Goal: Task Accomplishment & Management: Complete application form

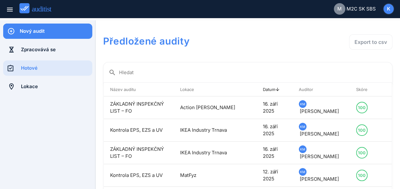
click at [44, 32] on div "Nový audit" at bounding box center [56, 31] width 73 height 7
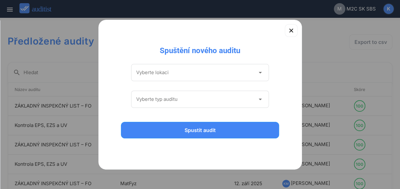
click at [259, 71] on icon "arrow_drop_down" at bounding box center [260, 73] width 8 height 8
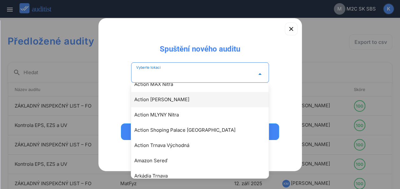
scroll to position [32, 0]
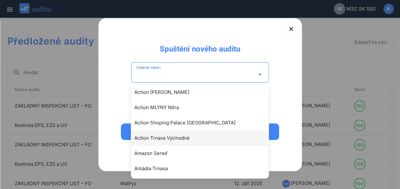
click at [172, 136] on div "Action Trnava Východná" at bounding box center [202, 138] width 137 height 8
type input "**********"
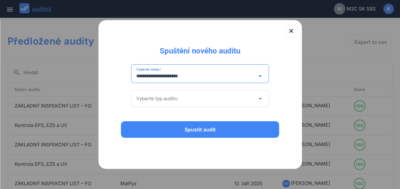
click at [259, 100] on icon "arrow_drop_down" at bounding box center [260, 99] width 8 height 8
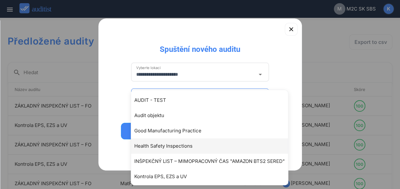
scroll to position [63, 0]
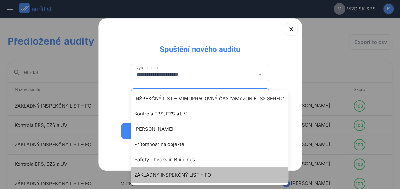
click at [170, 173] on div "ZÁKLADNÝ INSPEKČNÝ LIST – FO" at bounding box center [212, 175] width 157 height 8
type input "**********"
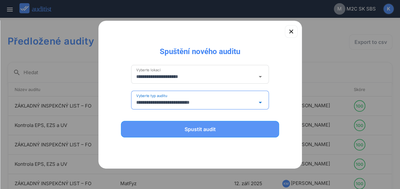
click at [203, 130] on div "Spustit audit" at bounding box center [200, 129] width 142 height 8
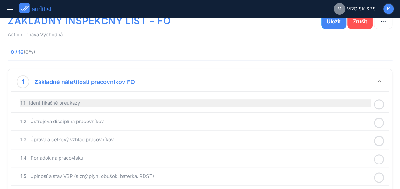
scroll to position [32, 0]
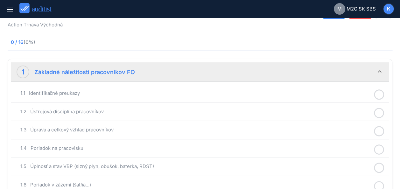
click at [335, 97] on div "1.1 Identifikačné preukazy" at bounding box center [200, 93] width 374 height 15
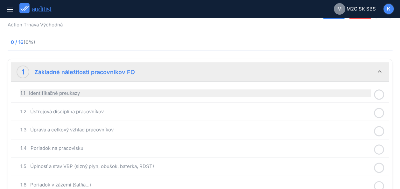
click at [265, 96] on div "1.1 Identifikačné preukazy" at bounding box center [195, 93] width 350 height 8
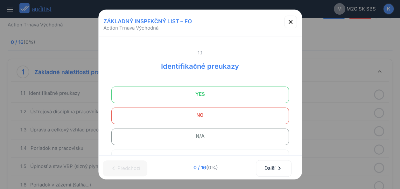
click at [208, 100] on span "YES" at bounding box center [200, 94] width 162 height 13
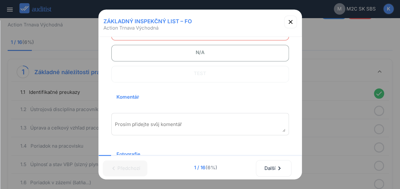
scroll to position [95, 0]
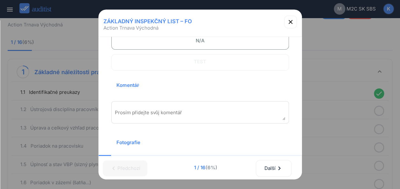
click at [204, 114] on textarea "Prosím přidejte svůj komentář" at bounding box center [200, 114] width 171 height 10
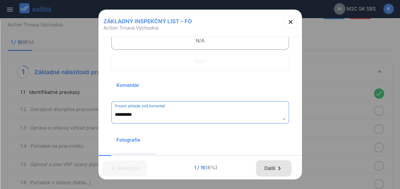
type textarea "*********"
click at [274, 163] on div "Další chevron_right" at bounding box center [273, 168] width 19 height 14
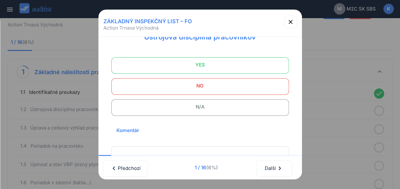
scroll to position [0, 0]
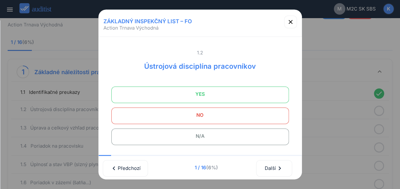
click at [192, 95] on span "YES" at bounding box center [200, 94] width 162 height 13
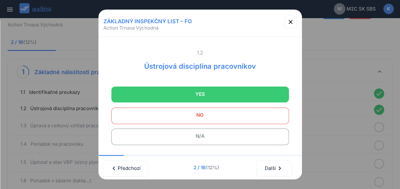
scroll to position [106, 0]
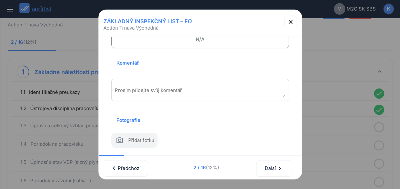
click at [174, 87] on textarea "Prosím přidejte svůj komentář" at bounding box center [200, 92] width 171 height 10
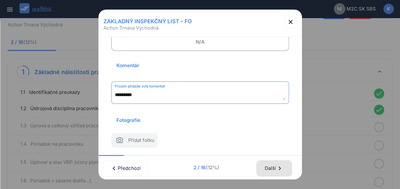
type textarea "*********"
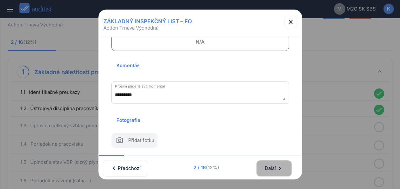
click at [277, 163] on div "Další chevron_right" at bounding box center [273, 168] width 19 height 14
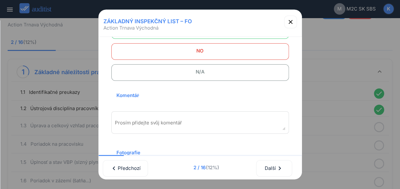
scroll to position [0, 0]
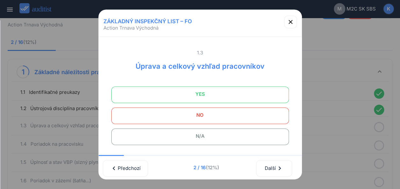
click at [206, 98] on span "YES" at bounding box center [200, 94] width 162 height 13
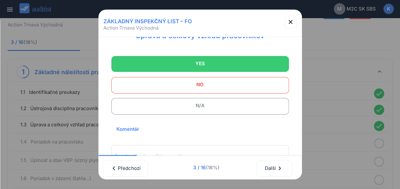
scroll to position [95, 0]
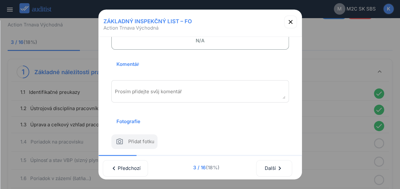
click at [183, 96] on textarea "Prosím přidejte svůj komentář" at bounding box center [200, 93] width 171 height 10
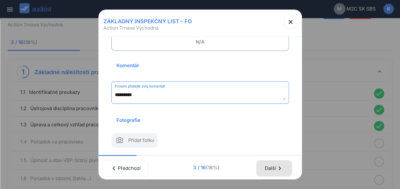
type textarea "*********"
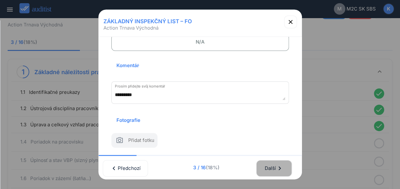
click at [268, 166] on div "Další chevron_right" at bounding box center [273, 168] width 19 height 14
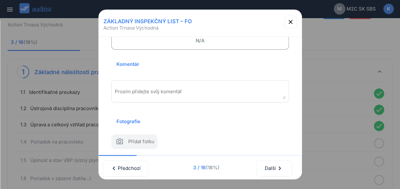
scroll to position [0, 0]
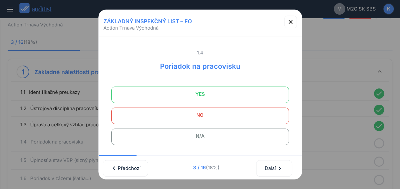
click at [212, 94] on span "YES" at bounding box center [200, 94] width 162 height 13
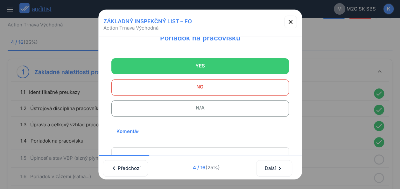
scroll to position [64, 0]
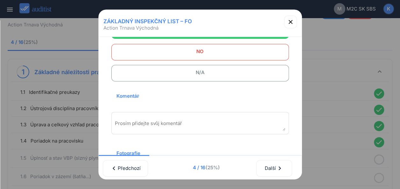
click at [177, 121] on textarea "Prosím přidejte svůj komentář" at bounding box center [200, 125] width 171 height 10
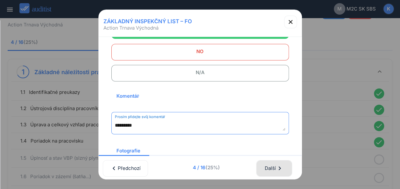
type textarea "*********"
click at [278, 163] on div "Další chevron_right" at bounding box center [273, 168] width 19 height 14
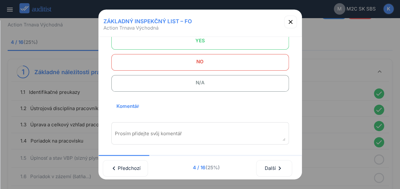
click at [194, 84] on span "N/A" at bounding box center [200, 82] width 162 height 13
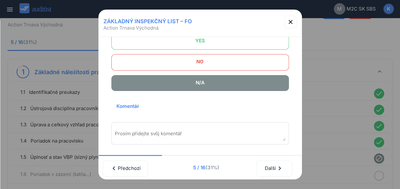
click at [164, 133] on textarea "Prosím přidejte svůj komentář" at bounding box center [200, 135] width 171 height 10
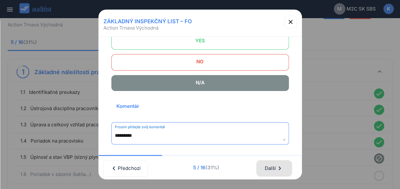
type textarea "*********"
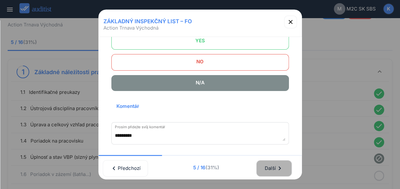
click at [269, 163] on div "Další chevron_right" at bounding box center [273, 168] width 19 height 14
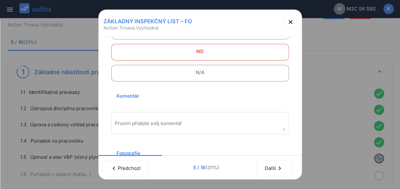
scroll to position [0, 0]
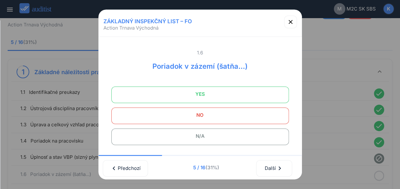
click at [218, 136] on span "N/A" at bounding box center [200, 136] width 162 height 13
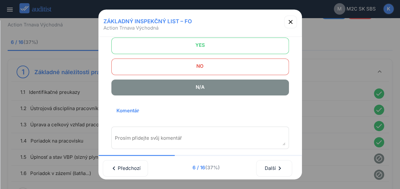
scroll to position [64, 0]
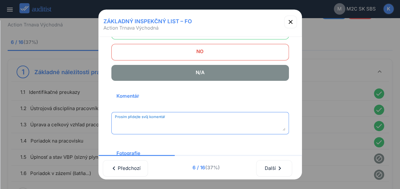
click at [167, 125] on textarea "Prosím přidejte svůj komentář" at bounding box center [200, 125] width 171 height 10
type textarea "**********"
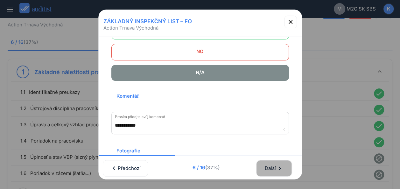
click at [281, 168] on div "Další chevron_right" at bounding box center [273, 168] width 19 height 14
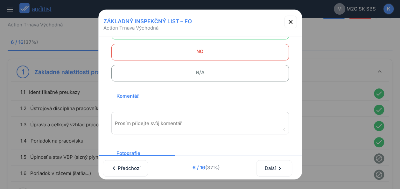
scroll to position [0, 0]
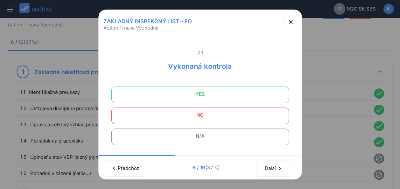
click at [209, 137] on span "N/A" at bounding box center [200, 136] width 162 height 13
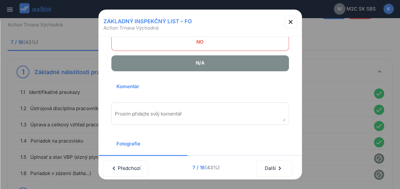
scroll to position [74, 0]
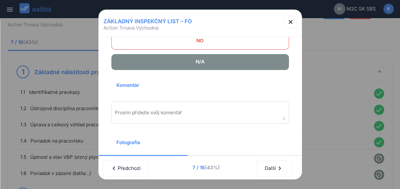
click at [166, 111] on textarea "Prosím přidejte svůj komentář" at bounding box center [200, 114] width 171 height 10
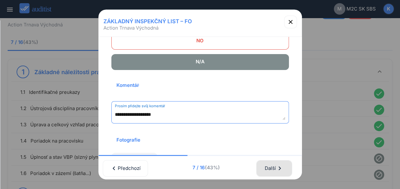
type textarea "**********"
click at [272, 163] on div "Další chevron_right" at bounding box center [273, 168] width 19 height 14
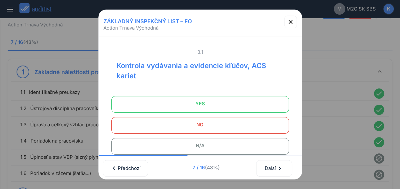
scroll to position [0, 0]
click at [337, 150] on div at bounding box center [200, 94] width 400 height 189
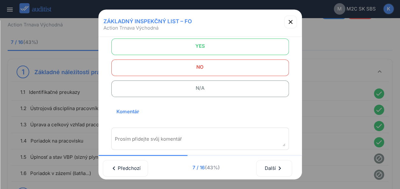
scroll to position [64, 0]
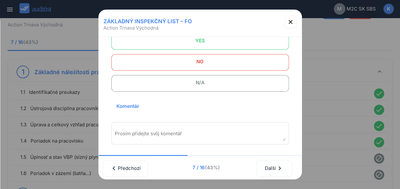
click at [184, 83] on span "N/A" at bounding box center [200, 82] width 162 height 13
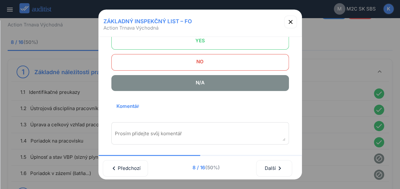
click at [171, 136] on textarea "Prosím přidejte svůj komentář" at bounding box center [200, 135] width 171 height 10
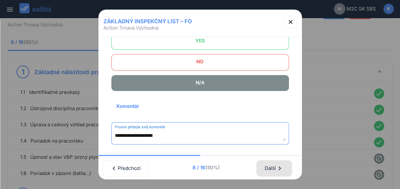
type textarea "**********"
click at [274, 165] on div "Další chevron_right" at bounding box center [273, 168] width 19 height 14
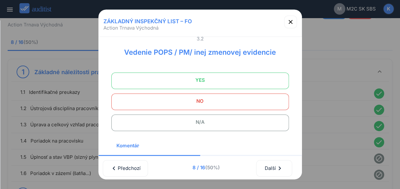
scroll to position [0, 0]
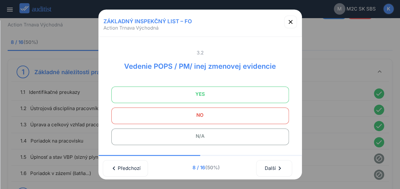
click at [196, 136] on span "N/A" at bounding box center [200, 136] width 162 height 13
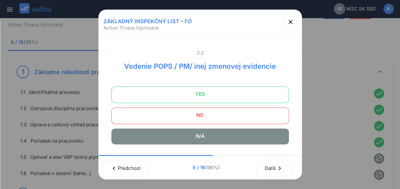
scroll to position [64, 0]
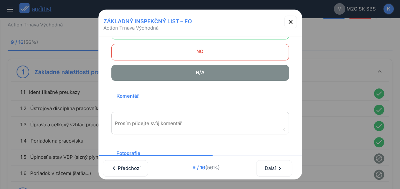
click at [193, 125] on textarea "Prosím přidejte svůj komentář" at bounding box center [200, 125] width 171 height 10
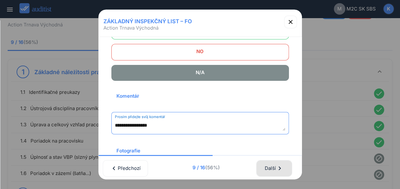
type textarea "**********"
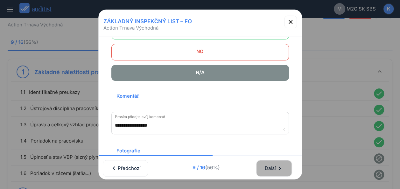
click at [277, 161] on div "Další chevron_right" at bounding box center [273, 168] width 19 height 14
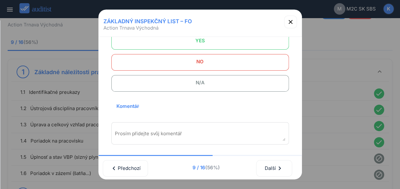
click at [204, 82] on span "N/A" at bounding box center [200, 82] width 162 height 13
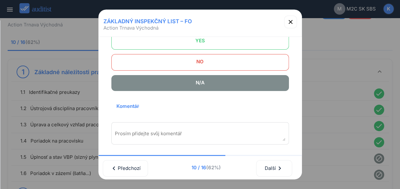
click at [137, 129] on div "Prosím přidejte svůj komentář" at bounding box center [200, 133] width 178 height 22
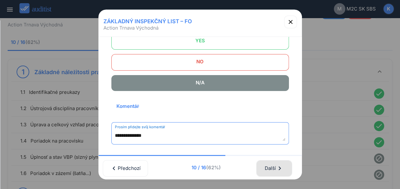
type textarea "**********"
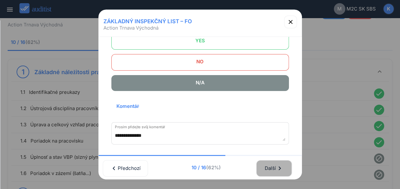
click at [276, 167] on div "Další chevron_right" at bounding box center [273, 168] width 19 height 14
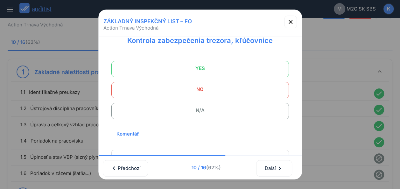
scroll to position [0, 0]
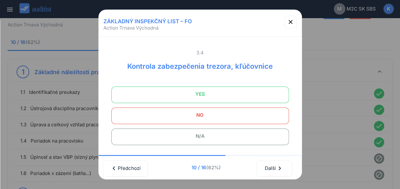
click at [225, 134] on span "N/A" at bounding box center [200, 136] width 162 height 13
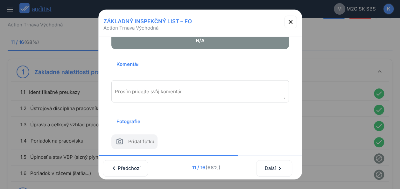
scroll to position [106, 0]
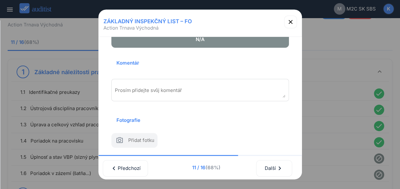
click at [186, 87] on textarea "Prosím přidejte svůj komentář" at bounding box center [200, 92] width 171 height 10
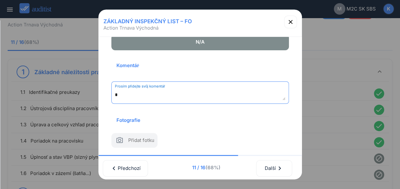
scroll to position [103, 0]
type textarea "**********"
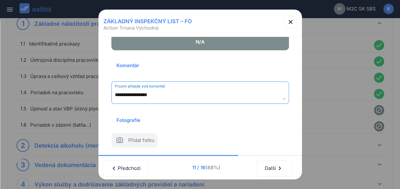
scroll to position [95, 0]
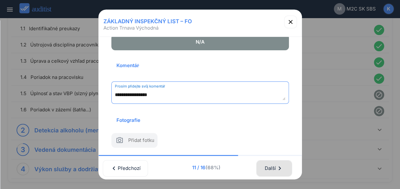
click at [276, 163] on div "Další chevron_right" at bounding box center [273, 168] width 19 height 14
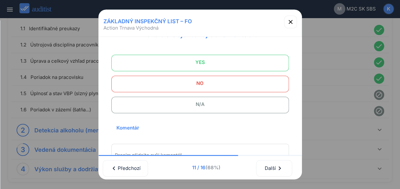
scroll to position [0, 0]
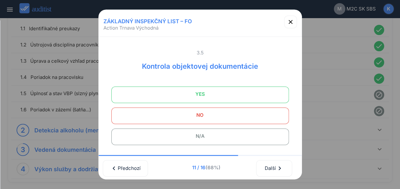
click at [204, 137] on span "N/A" at bounding box center [200, 136] width 162 height 13
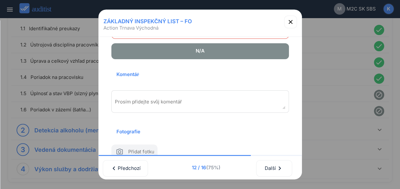
scroll to position [95, 0]
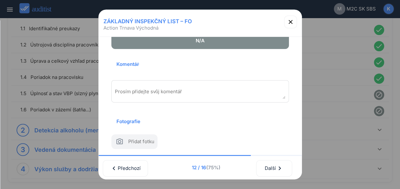
click at [174, 94] on textarea "Prosím přidejte svůj komentář" at bounding box center [200, 93] width 171 height 10
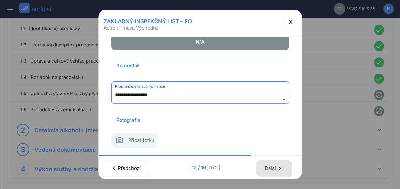
type textarea "**********"
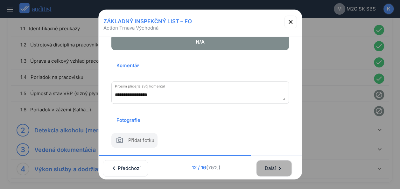
click at [269, 165] on div "Další chevron_right" at bounding box center [273, 168] width 19 height 14
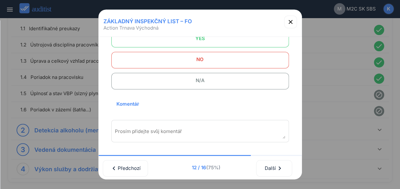
scroll to position [0, 0]
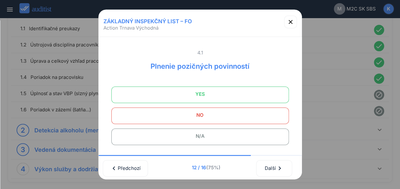
click at [206, 94] on span "YES" at bounding box center [200, 94] width 162 height 13
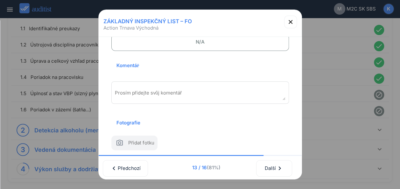
scroll to position [95, 0]
click at [167, 93] on textarea "Prosím přidejte svůj komentář" at bounding box center [200, 93] width 171 height 10
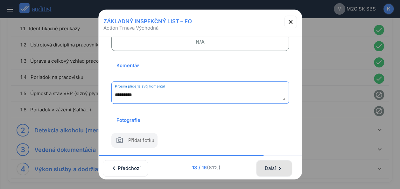
type textarea "*********"
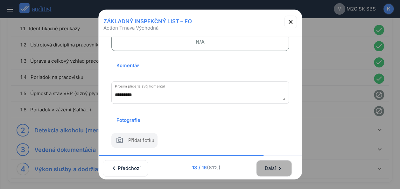
click at [271, 161] on div "Další chevron_right" at bounding box center [273, 168] width 19 height 14
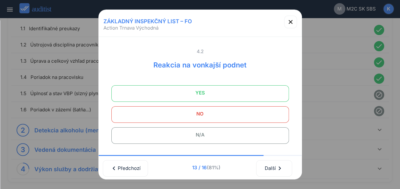
scroll to position [0, 0]
click at [235, 94] on span "YES" at bounding box center [200, 94] width 162 height 13
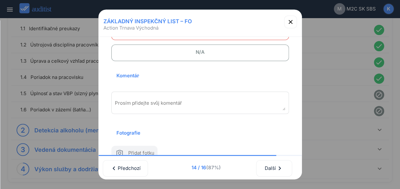
scroll to position [95, 0]
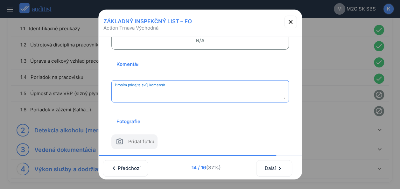
click at [171, 89] on textarea "Prosím přidejte svůj komentář" at bounding box center [200, 93] width 171 height 10
type textarea "*********"
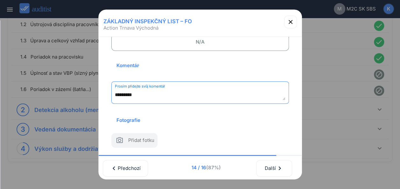
scroll to position [121, 0]
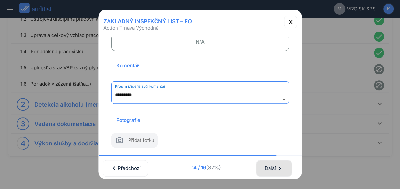
click at [276, 164] on div "Další chevron_right" at bounding box center [273, 168] width 19 height 14
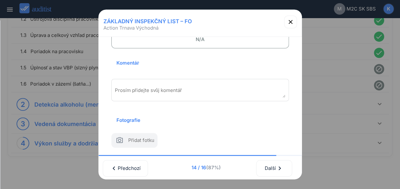
scroll to position [0, 0]
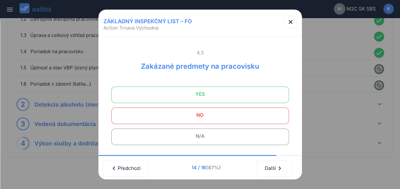
click at [227, 96] on span "YES" at bounding box center [200, 94] width 162 height 13
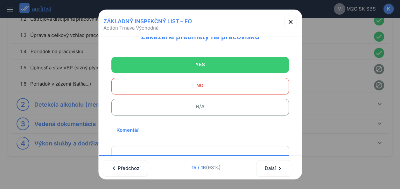
scroll to position [95, 0]
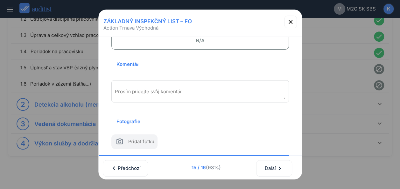
click at [166, 93] on textarea "Prosím přidejte svůj komentář" at bounding box center [200, 93] width 171 height 10
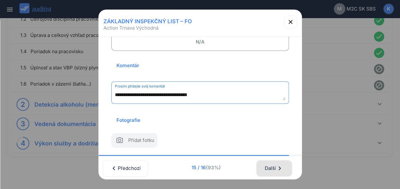
type textarea "**********"
click at [265, 164] on button "Další chevron_right" at bounding box center [274, 168] width 36 height 17
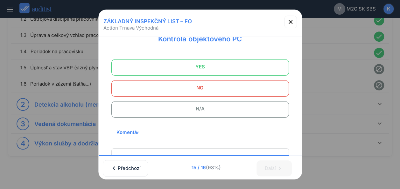
scroll to position [0, 0]
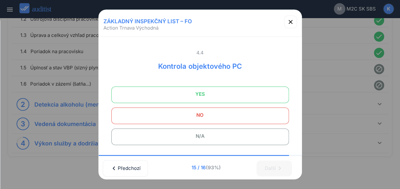
click at [195, 134] on span "N/A" at bounding box center [200, 136] width 162 height 13
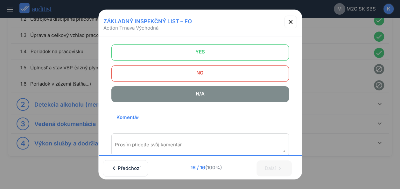
scroll to position [106, 0]
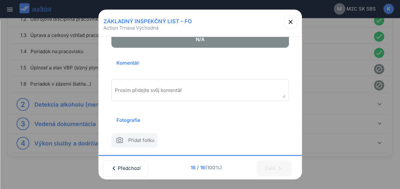
click at [137, 87] on textarea "Prosím přidejte svůj komentář" at bounding box center [200, 92] width 171 height 10
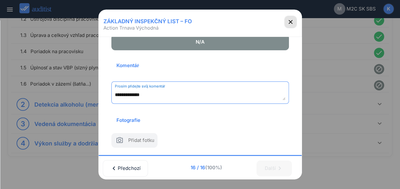
type textarea "**********"
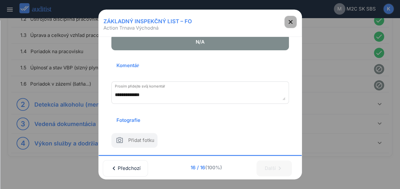
click at [291, 21] on icon "button" at bounding box center [291, 22] width 4 height 4
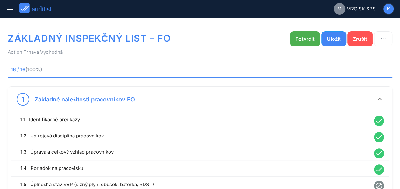
scroll to position [0, 0]
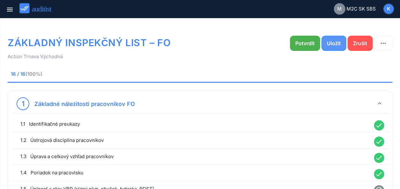
click at [337, 43] on div "Uložit" at bounding box center [334, 43] width 14 height 8
click at [304, 45] on div "Potvrdit" at bounding box center [304, 43] width 19 height 8
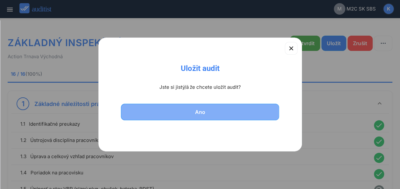
click at [200, 115] on div "Ano" at bounding box center [200, 112] width 142 height 8
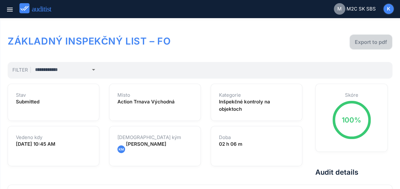
click at [376, 43] on div "Export to pdf" at bounding box center [371, 42] width 32 height 8
click at [8, 12] on icon "menu" at bounding box center [10, 10] width 8 height 8
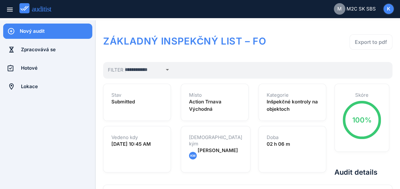
click at [26, 31] on div "Nový audit" at bounding box center [56, 31] width 73 height 7
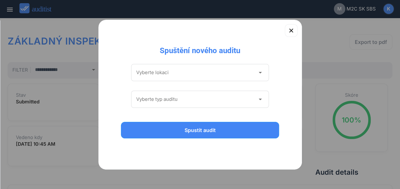
click at [261, 73] on icon "arrow_drop_down" at bounding box center [260, 73] width 8 height 8
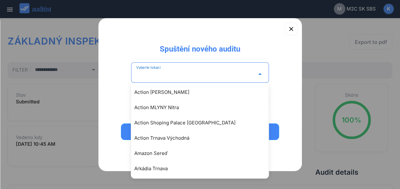
scroll to position [64, 0]
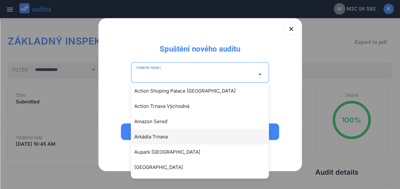
click at [168, 136] on div "Arkádia Trnava" at bounding box center [202, 137] width 137 height 8
type input "**********"
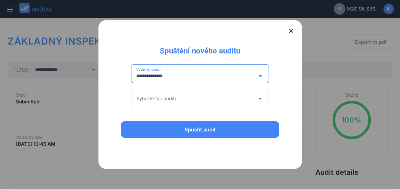
click at [258, 100] on icon "arrow_drop_down" at bounding box center [260, 99] width 8 height 8
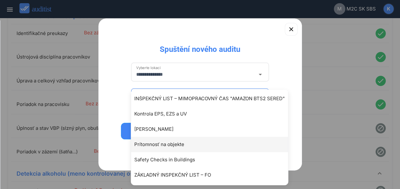
scroll to position [191, 0]
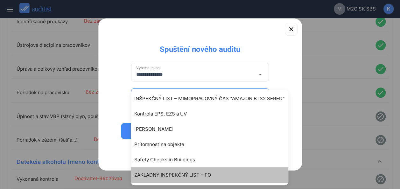
click at [183, 173] on div "ZÁKLADNÝ INSPEKČNÝ LIST – FO" at bounding box center [212, 175] width 157 height 8
type input "**********"
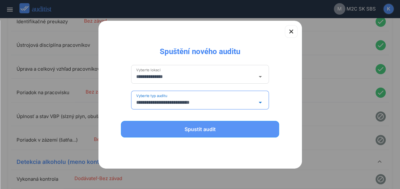
click at [201, 130] on div "Spustit audit" at bounding box center [200, 129] width 142 height 8
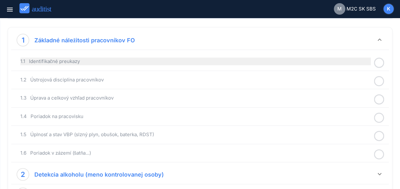
scroll to position [32, 0]
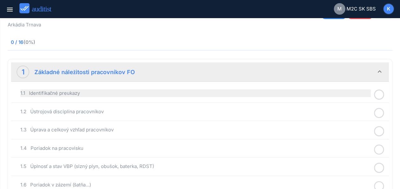
click at [286, 93] on div "1.1 Identifikačné preukazy" at bounding box center [195, 93] width 350 height 8
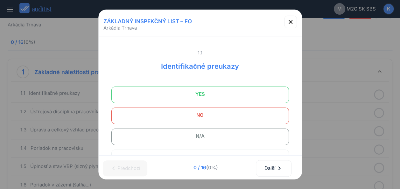
click at [200, 95] on span "YES" at bounding box center [200, 94] width 162 height 13
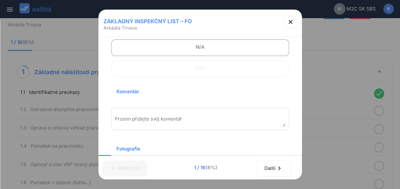
scroll to position [95, 0]
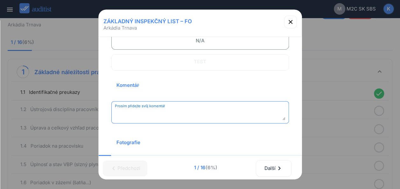
click at [148, 112] on textarea "Prosím přidejte svůj komentář" at bounding box center [200, 114] width 171 height 10
type textarea "*********"
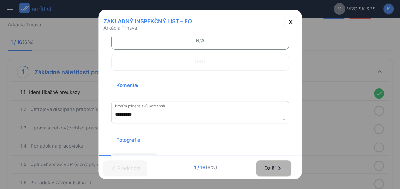
click at [277, 161] on div "Další chevron_right" at bounding box center [273, 168] width 19 height 14
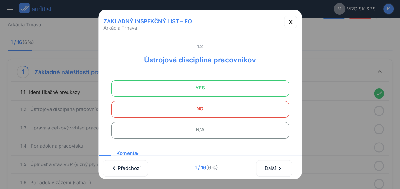
scroll to position [0, 0]
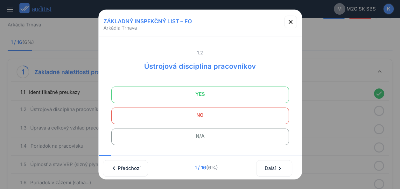
click at [220, 94] on span "YES" at bounding box center [200, 94] width 162 height 13
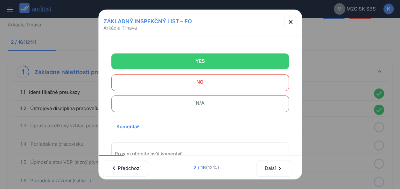
scroll to position [64, 0]
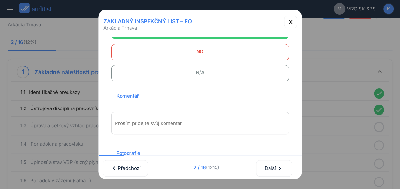
click at [161, 123] on textarea "Prosím přidejte svůj komentář" at bounding box center [200, 125] width 171 height 10
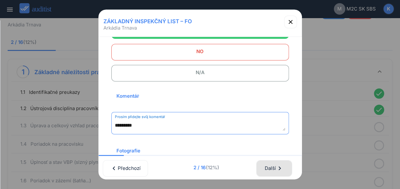
type textarea "*********"
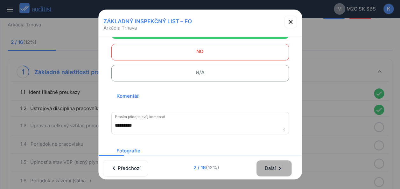
click at [282, 164] on icon "chevron_right" at bounding box center [280, 168] width 8 height 8
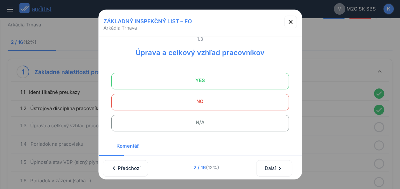
scroll to position [0, 0]
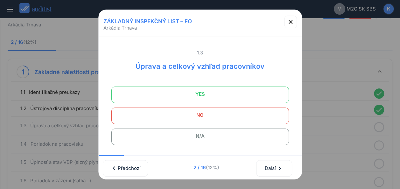
click at [223, 94] on span "YES" at bounding box center [200, 94] width 162 height 13
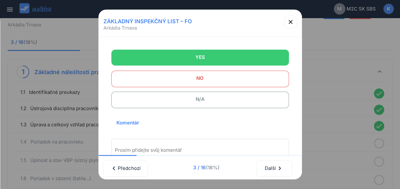
scroll to position [64, 0]
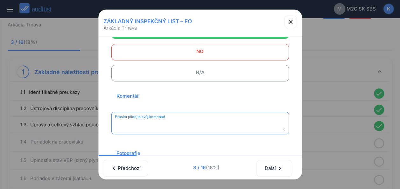
click at [163, 123] on textarea "Prosím přidejte svůj komentář" at bounding box center [200, 125] width 171 height 10
type textarea "*********"
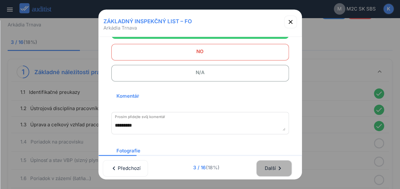
click at [271, 166] on div "Další chevron_right" at bounding box center [273, 168] width 19 height 14
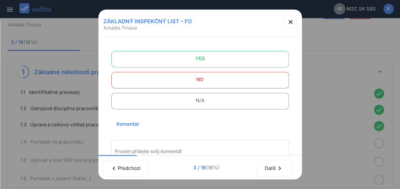
scroll to position [0, 0]
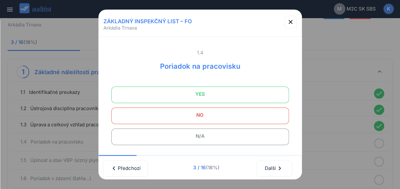
click at [207, 91] on span "YES" at bounding box center [200, 94] width 162 height 13
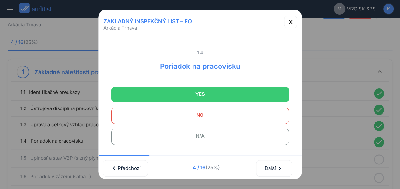
scroll to position [64, 0]
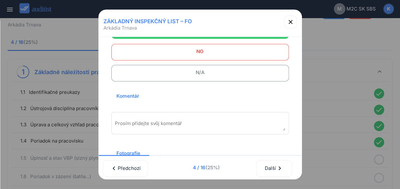
click at [171, 123] on textarea "Prosím přidejte svůj komentář" at bounding box center [200, 125] width 171 height 10
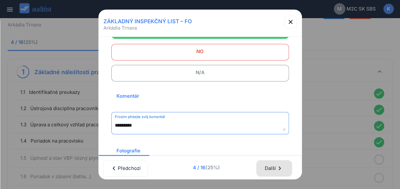
type textarea "*********"
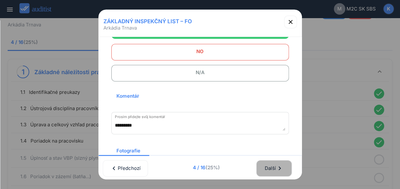
click at [275, 164] on div "Další chevron_right" at bounding box center [273, 168] width 19 height 14
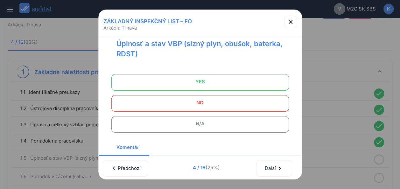
scroll to position [0, 0]
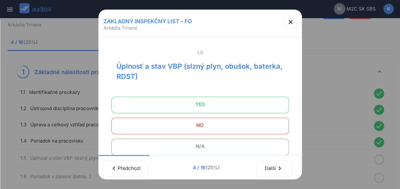
click at [239, 105] on span "YES" at bounding box center [200, 104] width 162 height 13
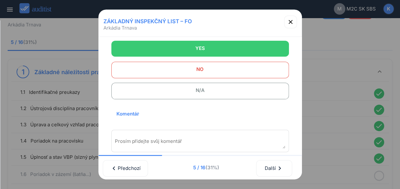
scroll to position [64, 0]
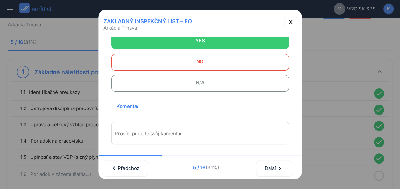
click at [164, 131] on textarea "Prosím přidejte svůj komentář" at bounding box center [200, 135] width 171 height 10
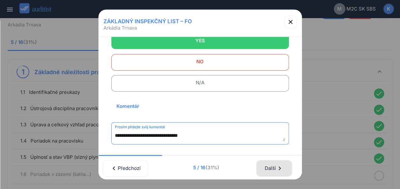
type textarea "**********"
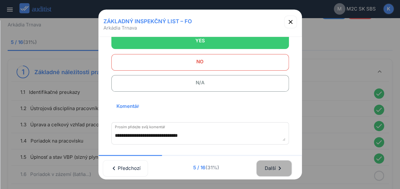
click at [276, 164] on div "Další chevron_right" at bounding box center [273, 168] width 19 height 14
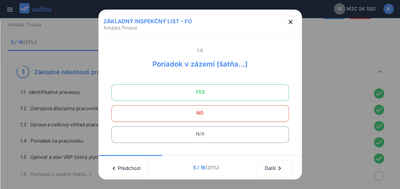
scroll to position [0, 0]
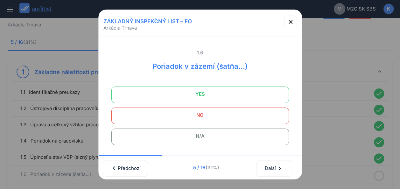
click at [214, 94] on span "YES" at bounding box center [200, 94] width 162 height 13
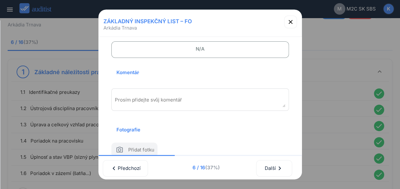
scroll to position [95, 0]
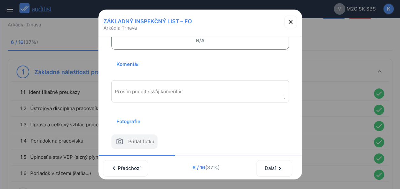
click at [181, 94] on textarea "Prosím přidejte svůj komentář" at bounding box center [200, 93] width 171 height 10
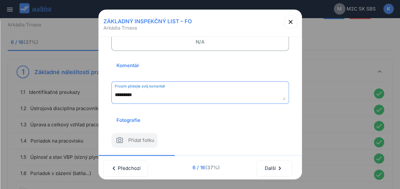
type textarea "*********"
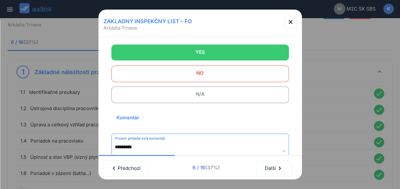
scroll to position [64, 0]
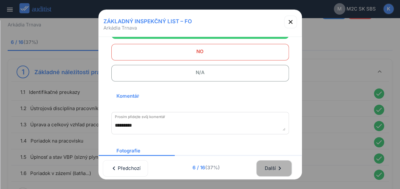
click at [271, 165] on div "Další chevron_right" at bounding box center [273, 168] width 19 height 14
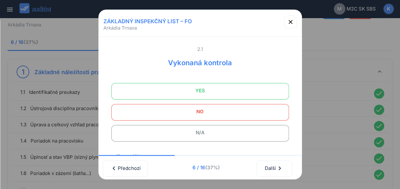
scroll to position [0, 0]
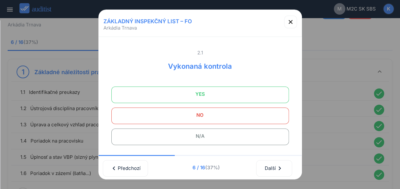
click at [222, 96] on span "YES" at bounding box center [200, 94] width 162 height 13
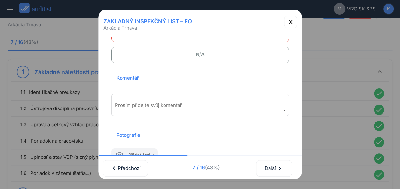
scroll to position [95, 0]
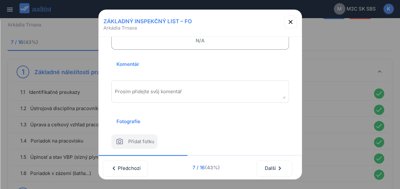
click at [148, 94] on textarea "Prosím přidejte svůj komentář" at bounding box center [200, 93] width 171 height 10
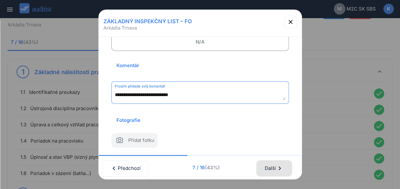
type textarea "**********"
click at [271, 163] on div "Další chevron_right" at bounding box center [273, 168] width 19 height 14
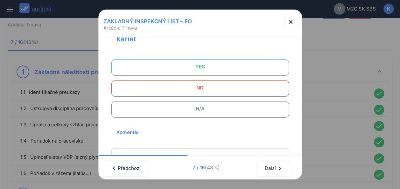
scroll to position [0, 0]
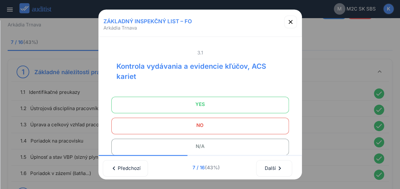
click at [225, 101] on span "YES" at bounding box center [200, 104] width 162 height 13
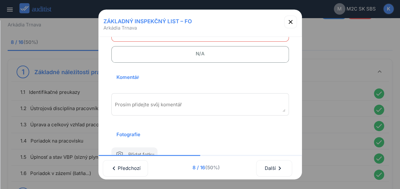
scroll to position [95, 0]
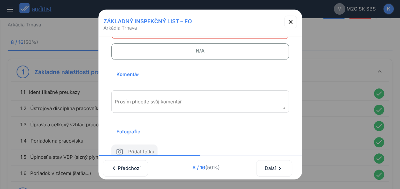
click at [197, 105] on textarea "Prosím přidejte svůj komentář" at bounding box center [200, 104] width 171 height 10
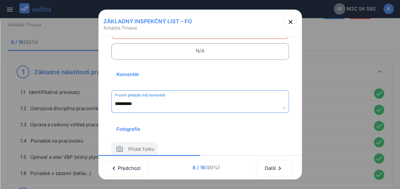
type textarea "*********"
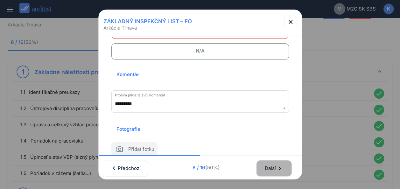
click at [271, 163] on div "Další chevron_right" at bounding box center [273, 168] width 19 height 14
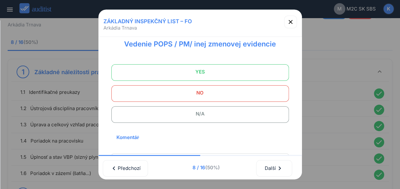
scroll to position [0, 0]
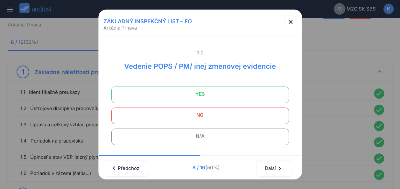
click at [221, 97] on span "YES" at bounding box center [200, 94] width 162 height 13
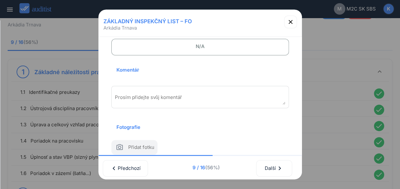
scroll to position [95, 0]
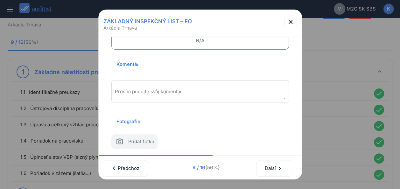
click at [165, 92] on textarea "Prosím přidejte svůj komentář" at bounding box center [200, 93] width 171 height 10
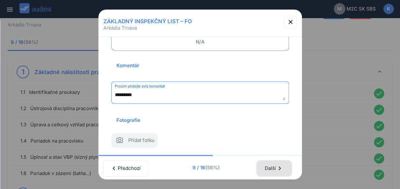
type textarea "*********"
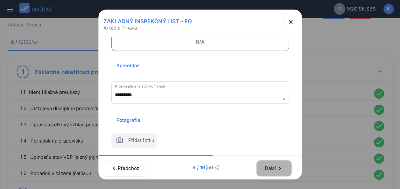
click at [281, 164] on icon "chevron_right" at bounding box center [280, 168] width 8 height 8
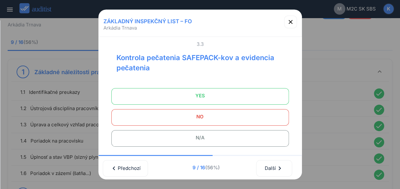
scroll to position [0, 0]
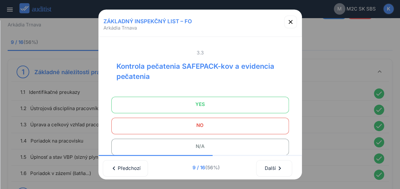
click at [191, 106] on span "YES" at bounding box center [200, 104] width 162 height 13
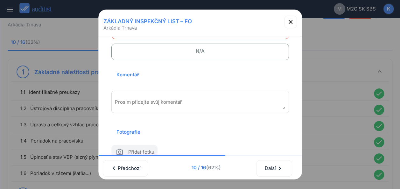
scroll to position [95, 0]
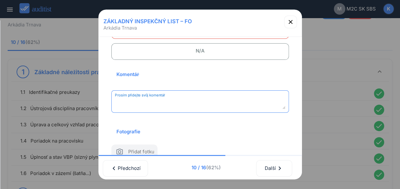
click at [161, 100] on textarea "Prosím přidejte svůj komentář" at bounding box center [200, 104] width 171 height 10
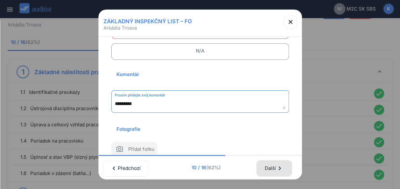
type textarea "*********"
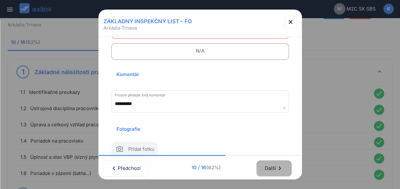
click at [270, 162] on div "Další chevron_right" at bounding box center [273, 168] width 19 height 14
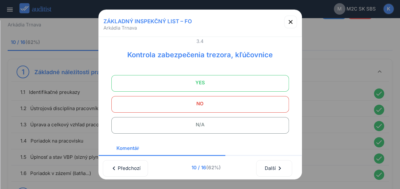
scroll to position [0, 0]
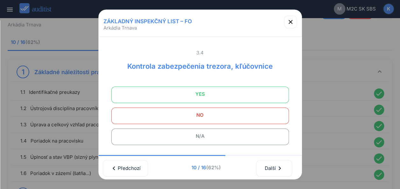
click at [181, 92] on span "YES" at bounding box center [200, 94] width 162 height 13
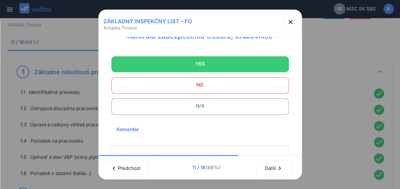
scroll to position [95, 0]
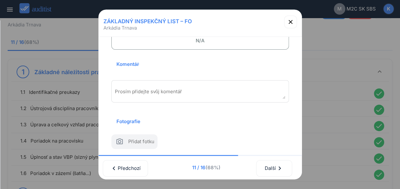
click at [188, 93] on textarea "Prosím přidejte svůj komentář" at bounding box center [200, 93] width 171 height 10
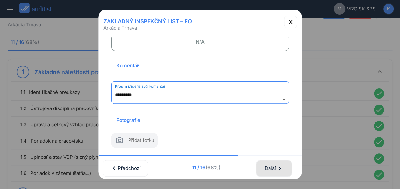
type textarea "*********"
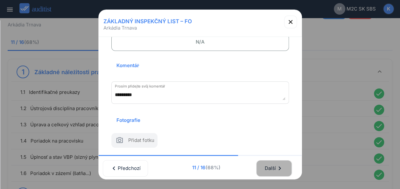
click at [278, 165] on div "Další chevron_right" at bounding box center [273, 168] width 19 height 14
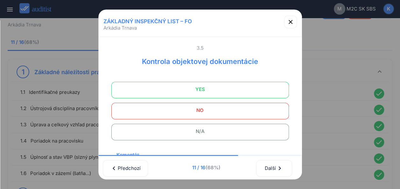
scroll to position [0, 0]
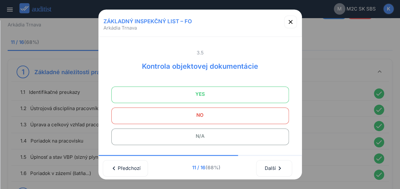
click at [187, 94] on span "YES" at bounding box center [200, 94] width 162 height 13
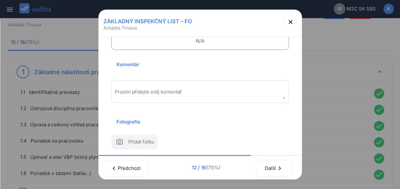
scroll to position [95, 0]
click at [175, 92] on textarea "Prosím přidejte svůj komentář" at bounding box center [200, 93] width 171 height 10
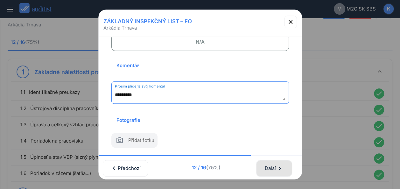
type textarea "*********"
click at [272, 167] on div "Další chevron_right" at bounding box center [273, 168] width 19 height 14
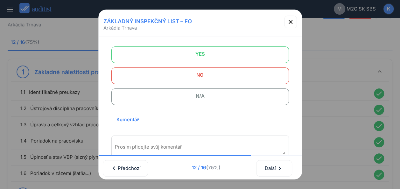
scroll to position [0, 0]
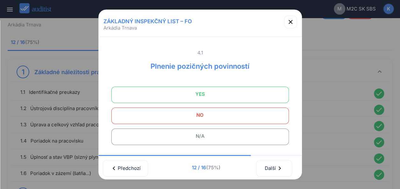
click at [199, 96] on span "YES" at bounding box center [200, 94] width 162 height 13
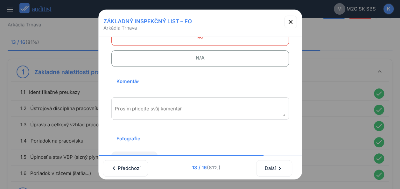
scroll to position [95, 0]
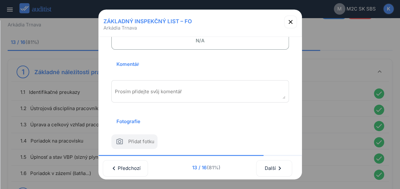
click at [179, 94] on textarea "Prosím přidejte svůj komentář" at bounding box center [200, 93] width 171 height 10
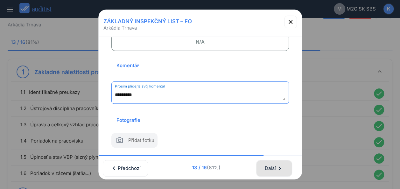
type textarea "*********"
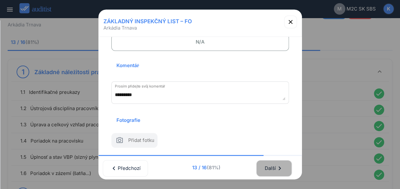
click at [267, 165] on div "Další chevron_right" at bounding box center [273, 168] width 19 height 14
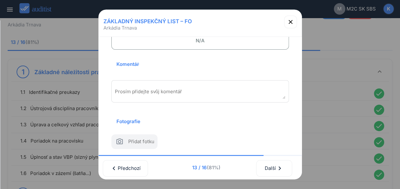
scroll to position [0, 0]
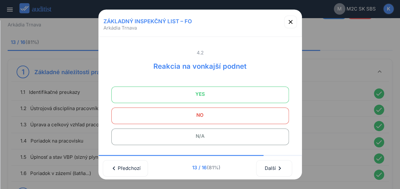
click at [199, 94] on span "YES" at bounding box center [200, 94] width 162 height 13
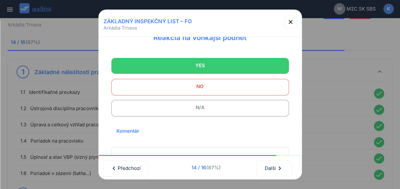
scroll to position [64, 0]
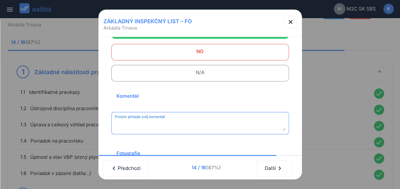
click at [178, 124] on textarea "Prosím přidejte svůj komentář" at bounding box center [200, 125] width 171 height 10
type textarea "*********"
click at [271, 161] on div "Další chevron_right" at bounding box center [273, 168] width 19 height 14
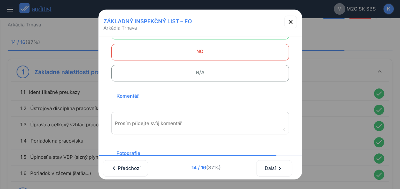
scroll to position [0, 0]
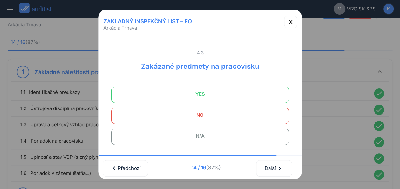
click at [220, 92] on span "YES" at bounding box center [200, 94] width 162 height 13
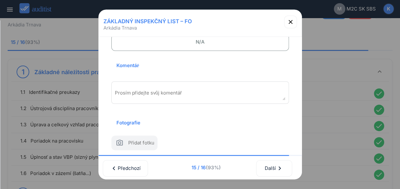
scroll to position [95, 0]
click at [185, 92] on textarea "Prosím přidejte svůj komentář" at bounding box center [200, 93] width 171 height 10
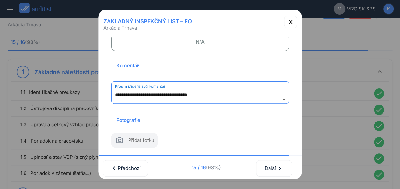
type textarea "**********"
click at [280, 164] on icon "chevron_right" at bounding box center [280, 168] width 8 height 8
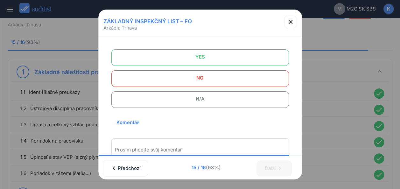
scroll to position [8, 0]
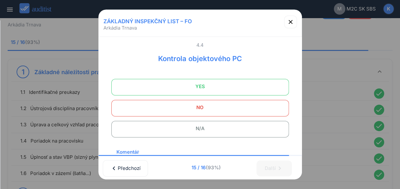
click at [206, 88] on span "YES" at bounding box center [200, 86] width 162 height 13
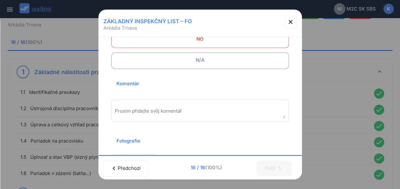
scroll to position [106, 0]
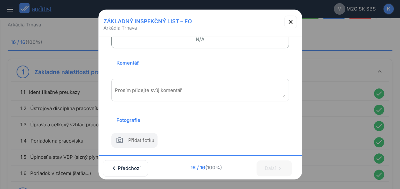
click at [163, 87] on textarea "Prosím přidejte svůj komentář" at bounding box center [200, 92] width 171 height 10
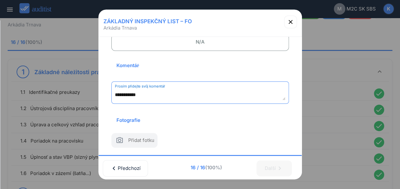
drag, startPoint x: 122, startPoint y: 85, endPoint x: 153, endPoint y: 88, distance: 31.3
click at [122, 90] on textarea "**********" at bounding box center [200, 95] width 171 height 10
drag, startPoint x: 157, startPoint y: 84, endPoint x: 149, endPoint y: 84, distance: 8.3
click at [157, 90] on textarea "**********" at bounding box center [200, 95] width 171 height 10
drag, startPoint x: 122, startPoint y: 86, endPoint x: 131, endPoint y: 85, distance: 8.6
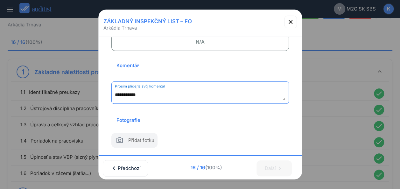
click at [122, 90] on textarea "**********" at bounding box center [200, 95] width 171 height 10
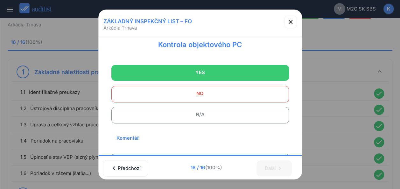
scroll to position [0, 0]
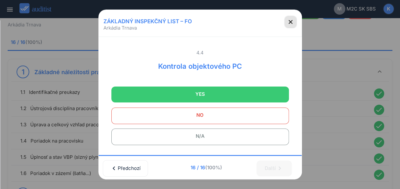
type textarea "**********"
click at [291, 24] on icon "button" at bounding box center [291, 22] width 8 height 8
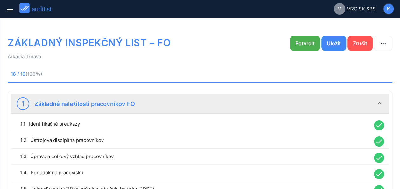
click at [381, 102] on icon "keyboard_arrow_down" at bounding box center [380, 104] width 8 height 8
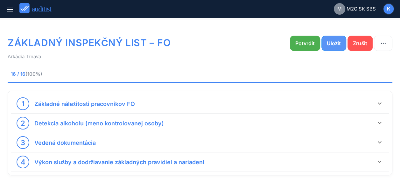
click at [334, 44] on div "Uložit" at bounding box center [334, 43] width 14 height 8
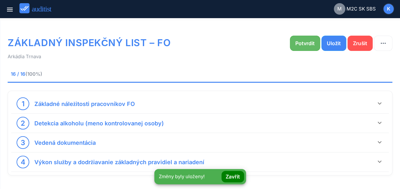
click at [305, 41] on div "Potvrdit" at bounding box center [304, 43] width 19 height 8
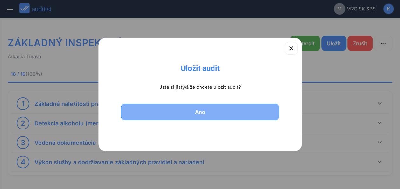
click at [209, 110] on div "Ano" at bounding box center [200, 112] width 142 height 8
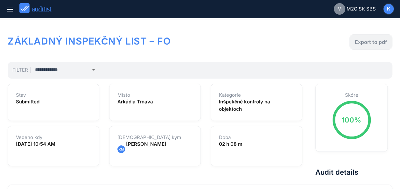
click at [367, 40] on div "Export to pdf" at bounding box center [371, 42] width 32 height 8
click at [9, 10] on icon "menu" at bounding box center [10, 10] width 8 height 8
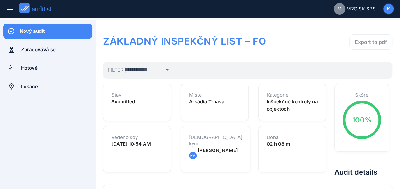
click at [55, 33] on div "Nový audit" at bounding box center [56, 31] width 73 height 7
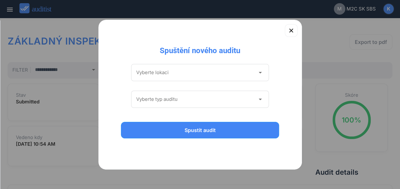
click at [260, 72] on icon "arrow_drop_down" at bounding box center [260, 73] width 8 height 8
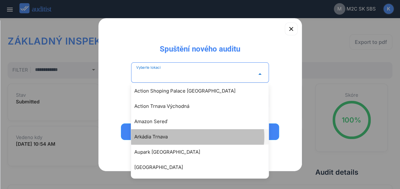
click at [157, 137] on div "Arkádia Trnava" at bounding box center [202, 137] width 137 height 8
type input "**********"
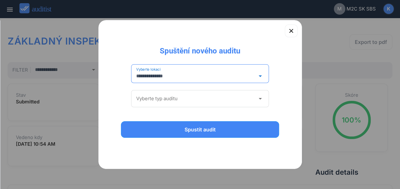
click at [260, 100] on icon "arrow_drop_down" at bounding box center [260, 99] width 8 height 8
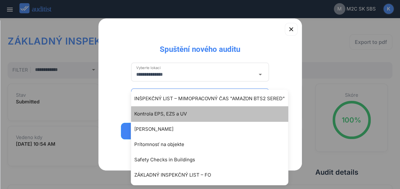
click at [185, 112] on div "Kontrola EPS, EZS a UV" at bounding box center [212, 114] width 157 height 8
type input "**********"
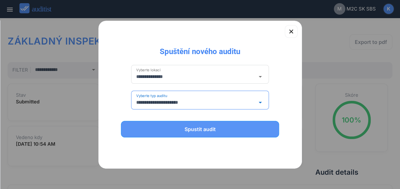
click at [221, 128] on div "Spustit audit" at bounding box center [200, 129] width 142 height 8
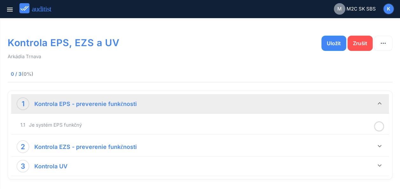
click at [286, 131] on div "1.1 Je systém EPS funkčný" at bounding box center [200, 125] width 374 height 15
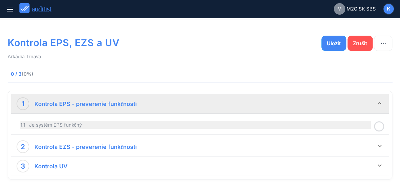
click at [270, 124] on div "1.1 Je systém EPS funkčný" at bounding box center [195, 125] width 350 height 8
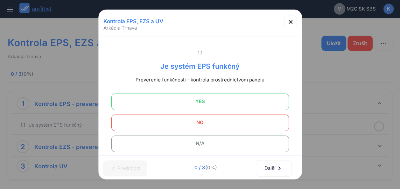
click at [202, 103] on span "YES" at bounding box center [200, 101] width 162 height 13
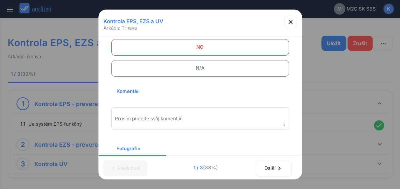
scroll to position [113, 0]
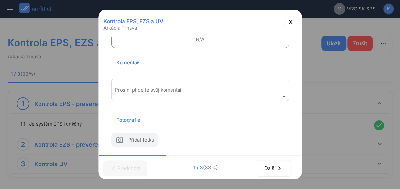
click at [151, 87] on textarea "Prosím přidejte svůj komentář" at bounding box center [200, 92] width 171 height 10
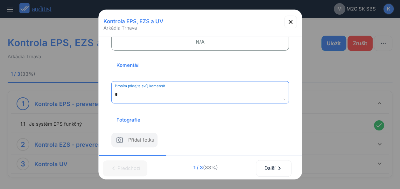
scroll to position [110, 0]
type textarea "*********"
click at [270, 163] on div "Další chevron_right" at bounding box center [273, 168] width 19 height 14
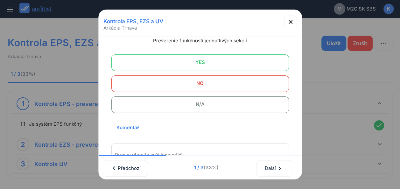
scroll to position [0, 0]
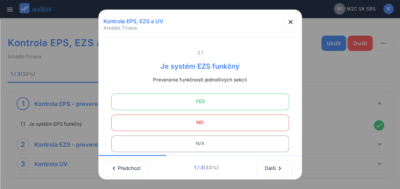
click at [218, 102] on span "YES" at bounding box center [200, 101] width 162 height 13
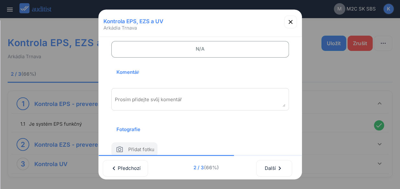
scroll to position [95, 0]
click at [180, 99] on textarea "Prosím přidejte svůj komentář" at bounding box center [200, 100] width 171 height 10
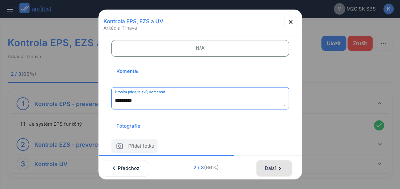
type textarea "*********"
click at [275, 163] on div "Další chevron_right" at bounding box center [273, 168] width 19 height 14
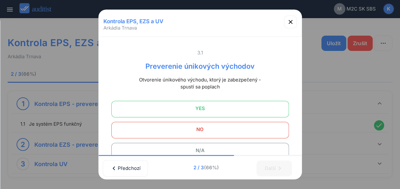
scroll to position [32, 0]
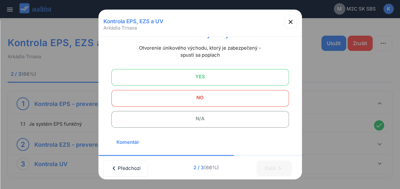
click at [222, 116] on span "N/A" at bounding box center [200, 118] width 162 height 13
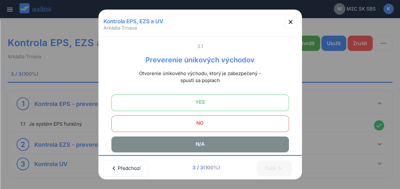
scroll to position [0, 0]
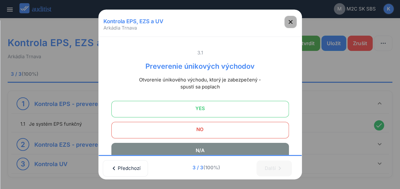
click at [291, 18] on icon "button" at bounding box center [291, 22] width 8 height 8
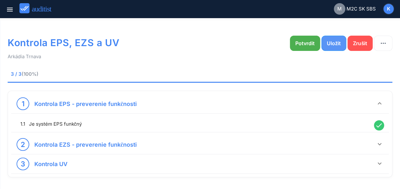
click at [329, 44] on div "Uložit" at bounding box center [334, 43] width 14 height 8
click at [305, 42] on div "Potvrdit" at bounding box center [304, 43] width 19 height 8
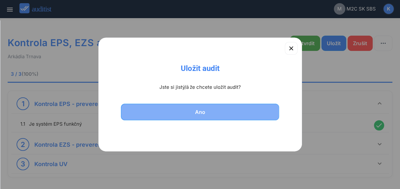
click at [195, 107] on button "Ano" at bounding box center [200, 112] width 158 height 17
